Goal: Information Seeking & Learning: Learn about a topic

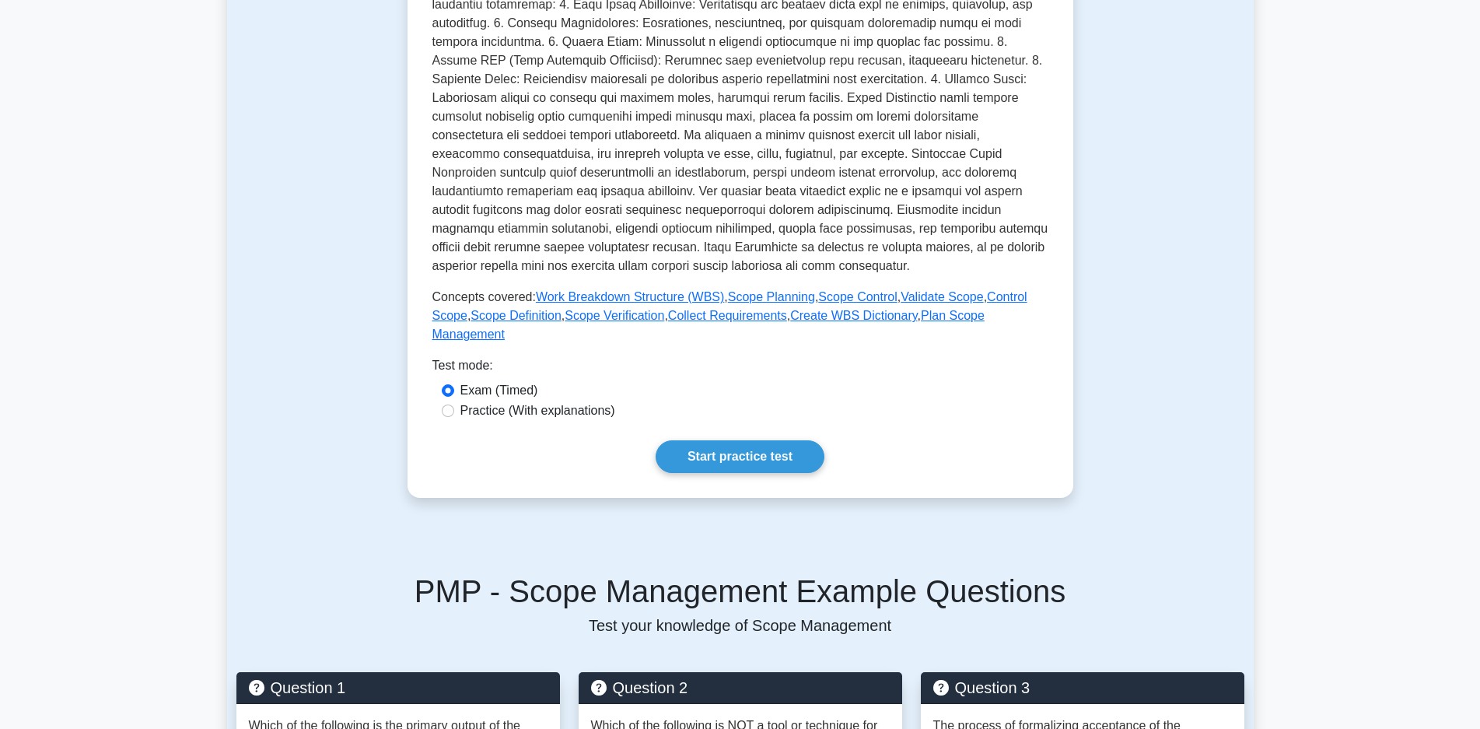
scroll to position [383, 0]
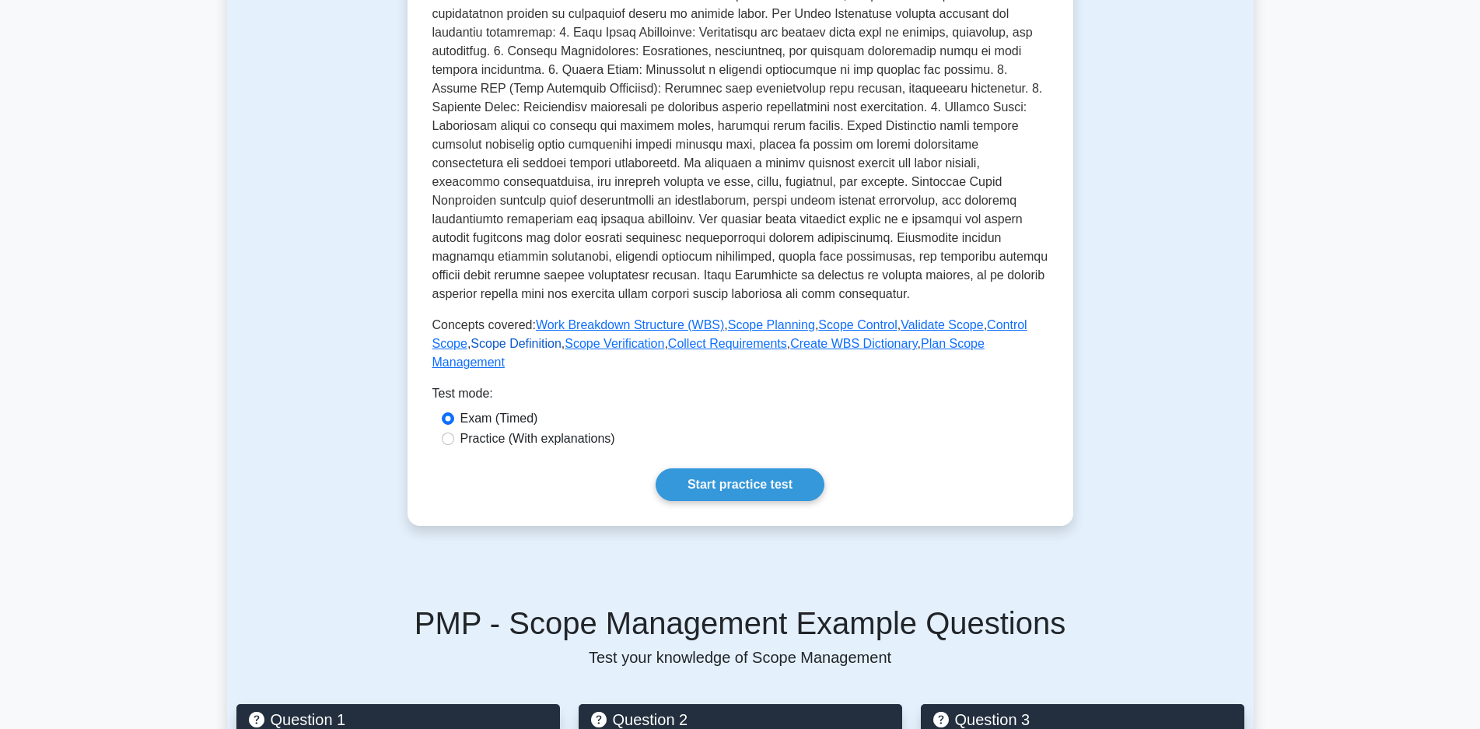
click at [486, 339] on link "Scope Definition" at bounding box center [516, 343] width 91 height 13
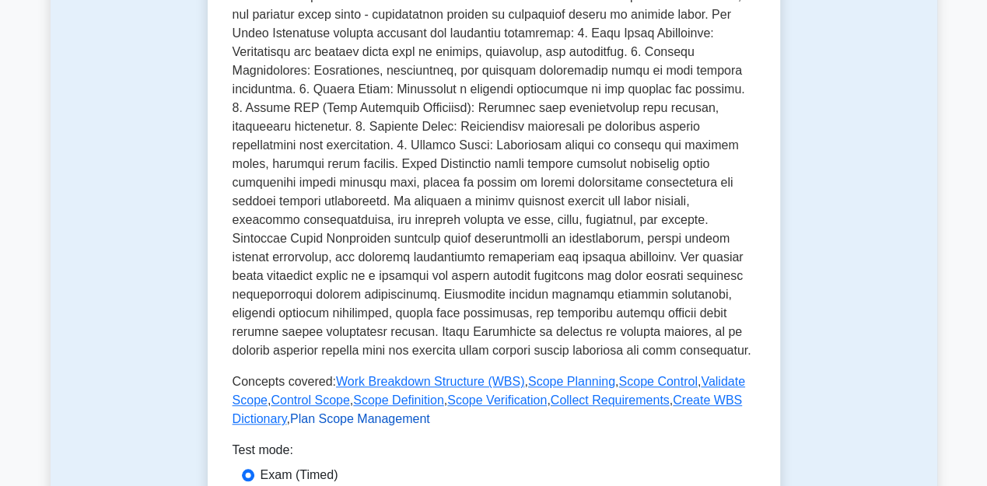
click at [352, 423] on link "Plan Scope Management" at bounding box center [360, 418] width 140 height 13
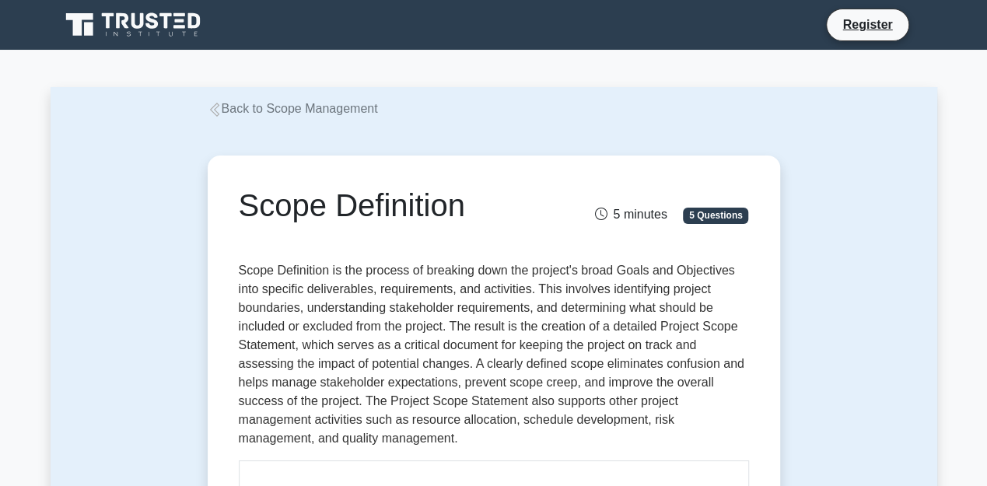
drag, startPoint x: 1424, startPoint y: 5, endPoint x: 548, endPoint y: 131, distance: 885.6
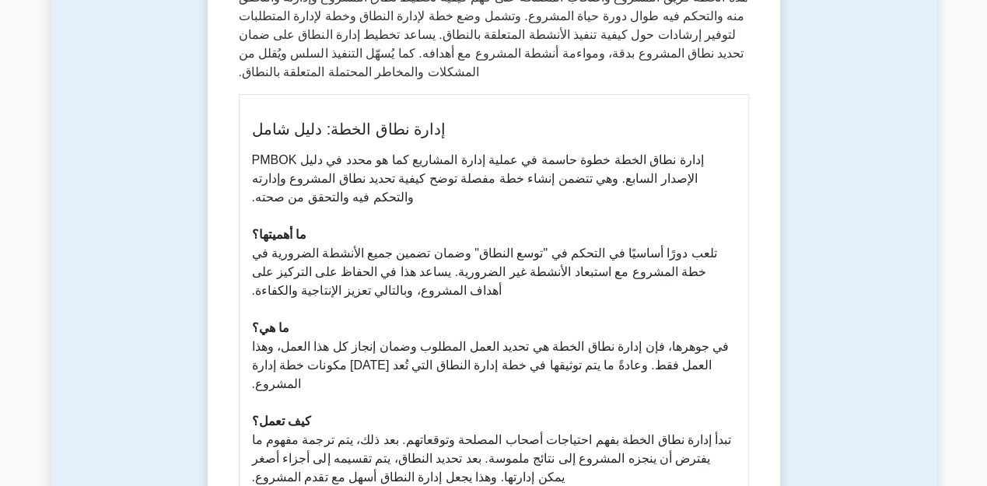
scroll to position [295, 0]
